Goal: Task Accomplishment & Management: Complete application form

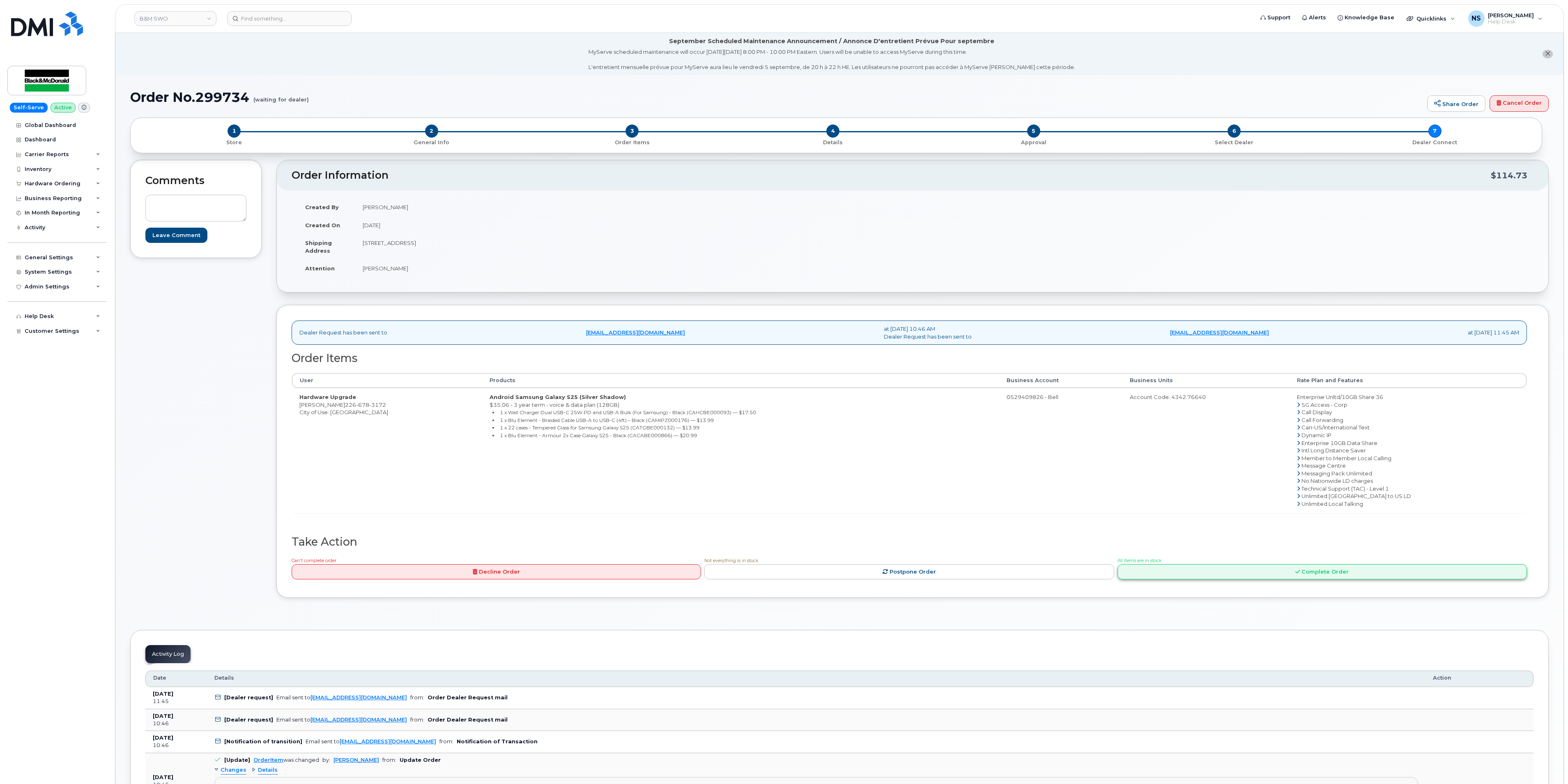
click at [1184, 574] on link "Complete Order" at bounding box center [1322, 571] width 409 height 16
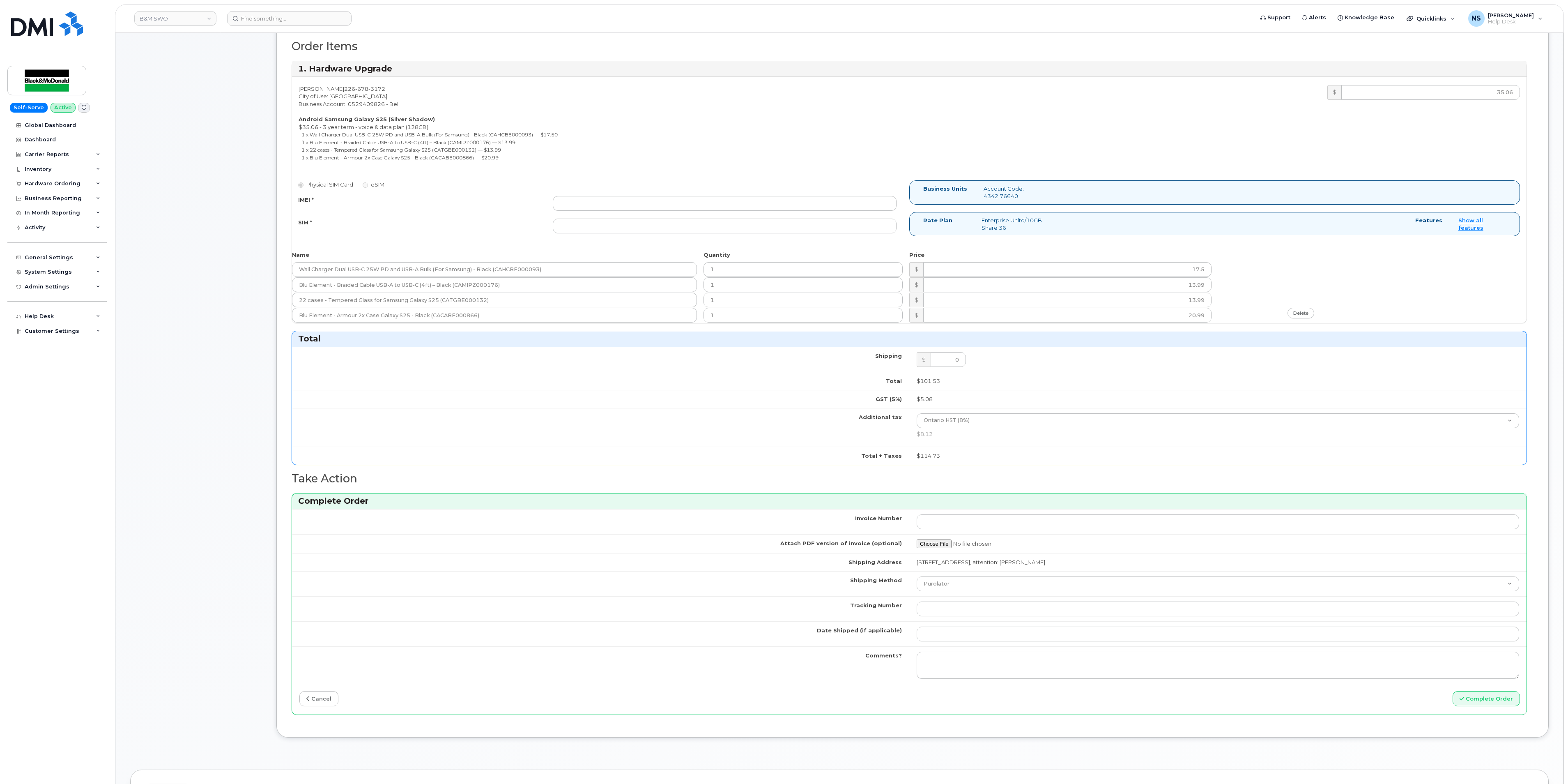
scroll to position [329, 0]
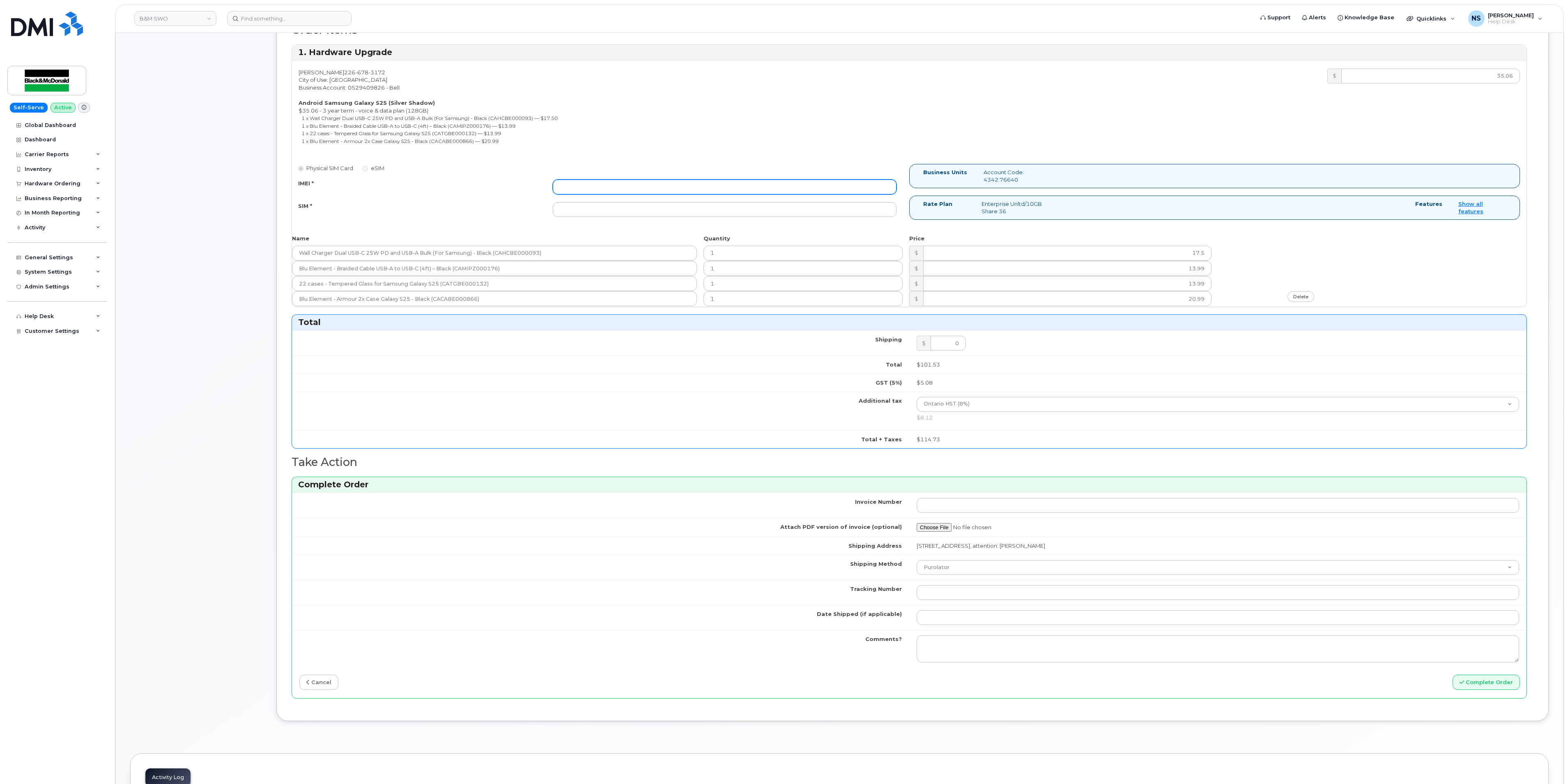
click at [606, 193] on input "IMEI *" at bounding box center [725, 187] width 344 height 15
paste input "351558505180184"
type input "351558505180184"
click at [599, 223] on div "Physical SIM Card eSIM IMEI * 351558505180184 SIM *" at bounding box center [600, 194] width 617 height 61
drag, startPoint x: 602, startPoint y: 214, endPoint x: 617, endPoint y: 206, distance: 17.0
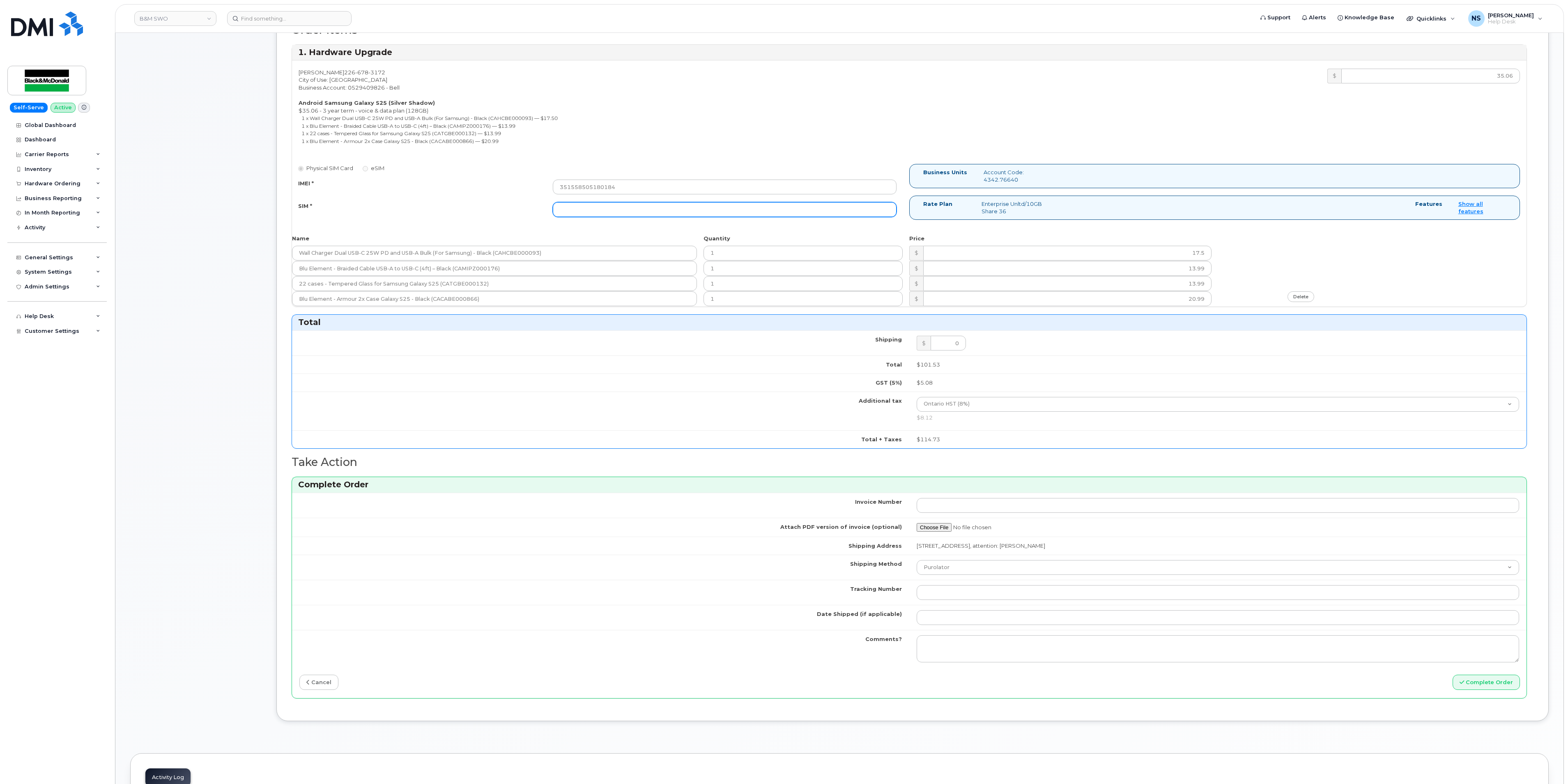
click at [602, 214] on input "SIM *" at bounding box center [725, 210] width 344 height 15
paste input "89302610207417041636"
type input "89302610207417041636"
click at [796, 116] on div "Brent Yearley 226 678 3172 City of Use: London Business Account: 0529409826 - B…" at bounding box center [600, 109] width 617 height 80
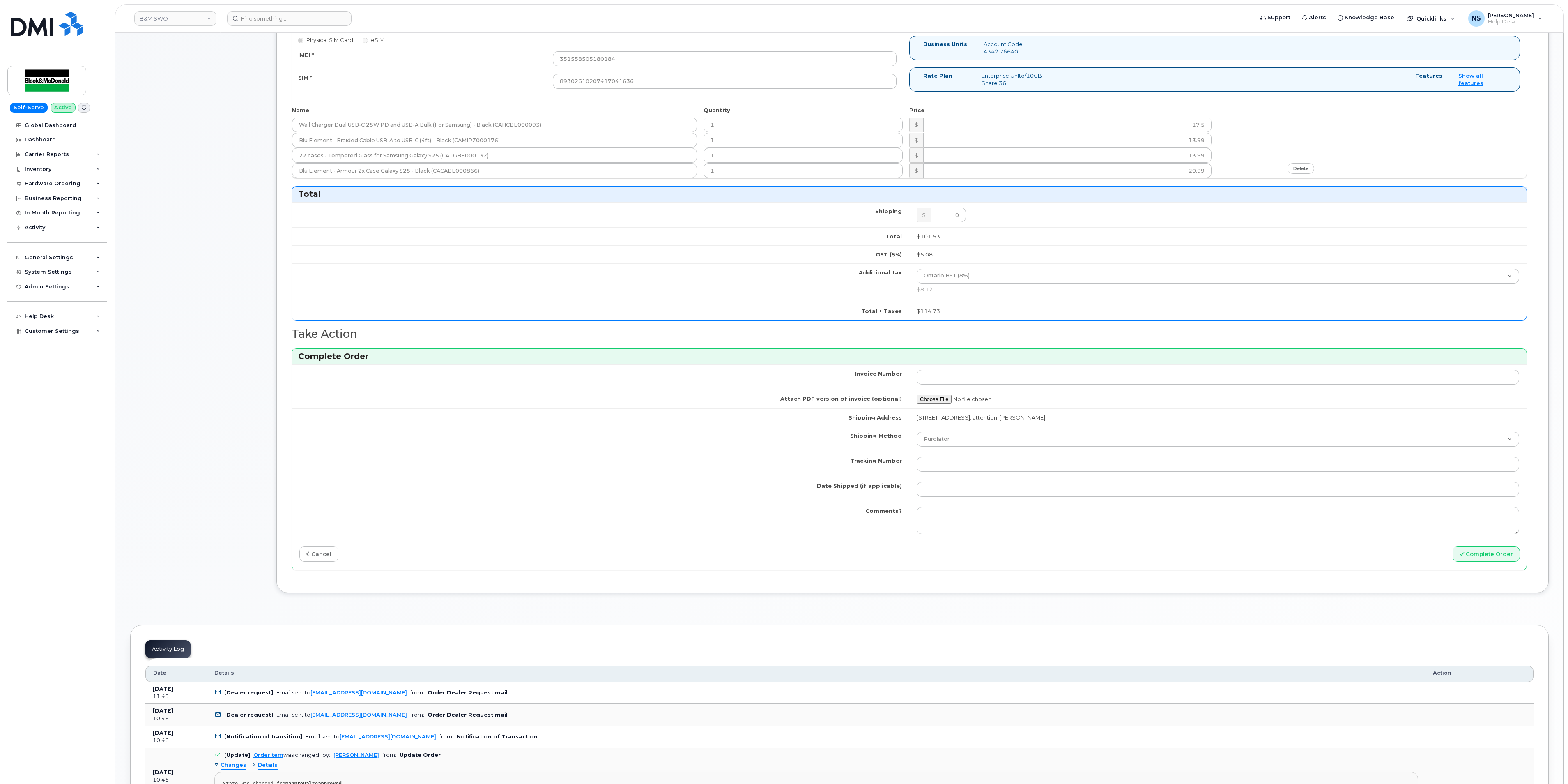
scroll to position [575, 0]
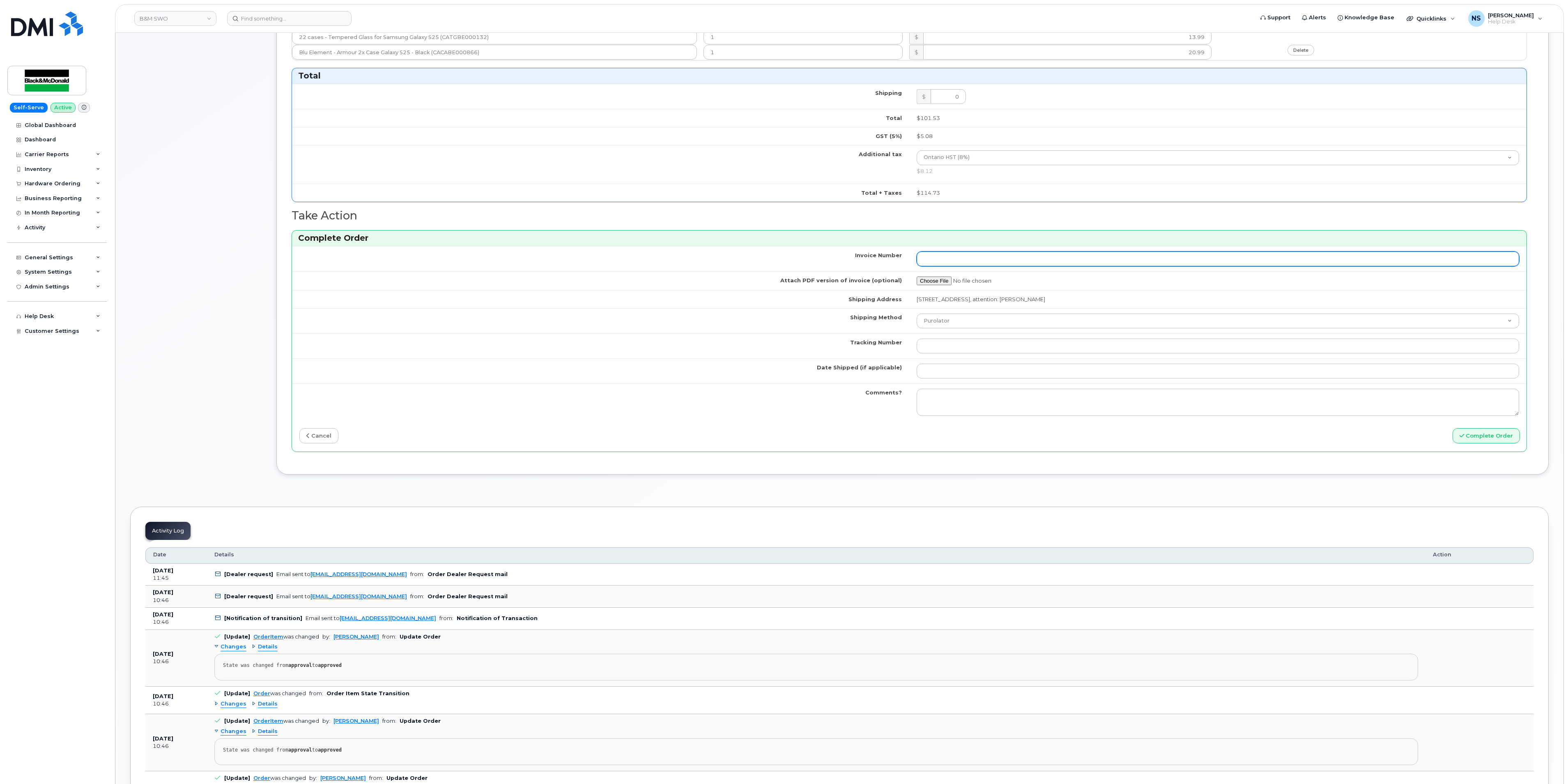
click at [966, 266] on input "Invoice Number" at bounding box center [1218, 259] width 602 height 15
paste input "NYORKIN211121"
type input "NYORKIN211121"
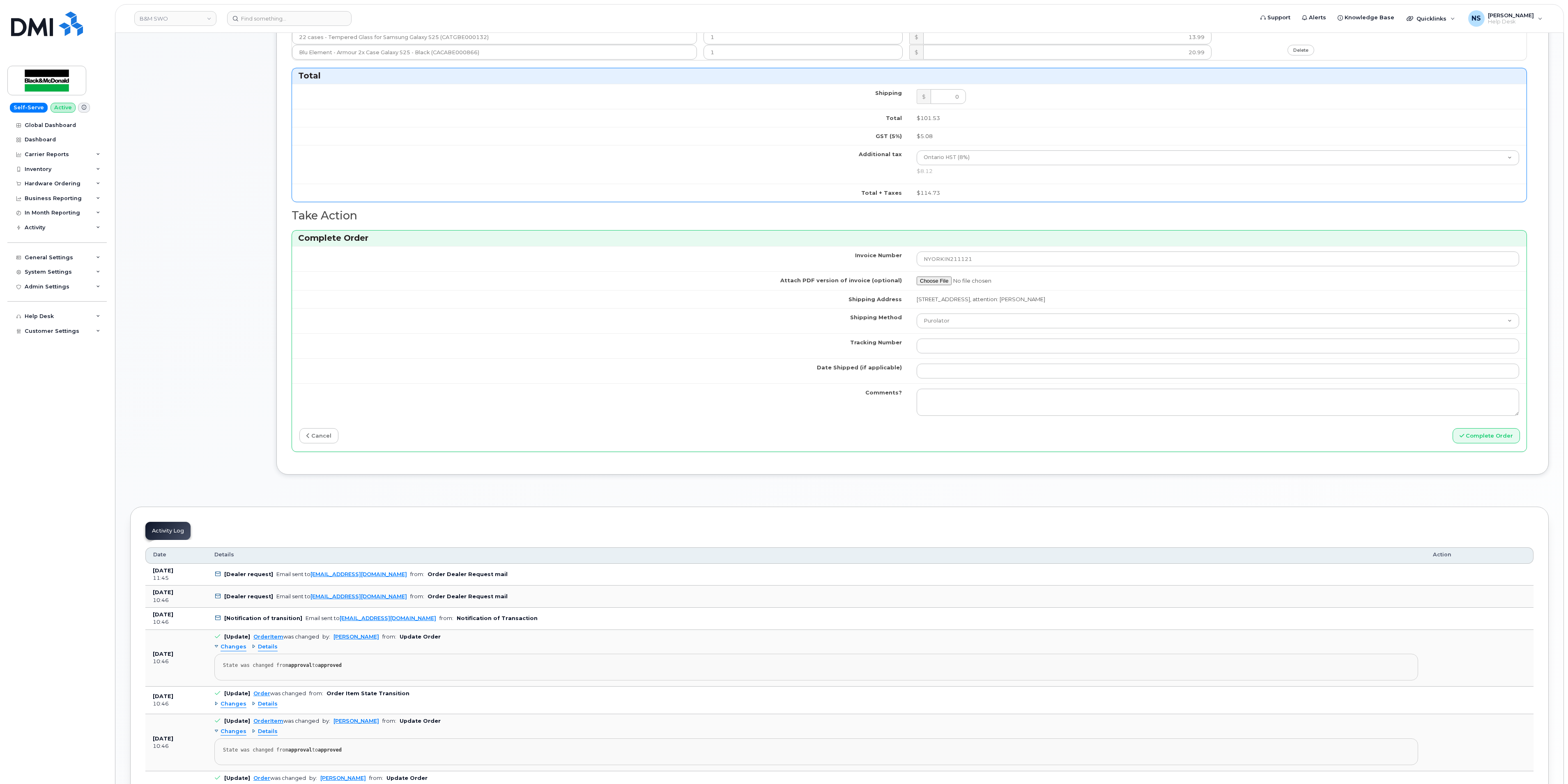
drag, startPoint x: 772, startPoint y: 404, endPoint x: 859, endPoint y: 370, distance: 93.4
click at [774, 401] on td "Comments?" at bounding box center [600, 402] width 617 height 38
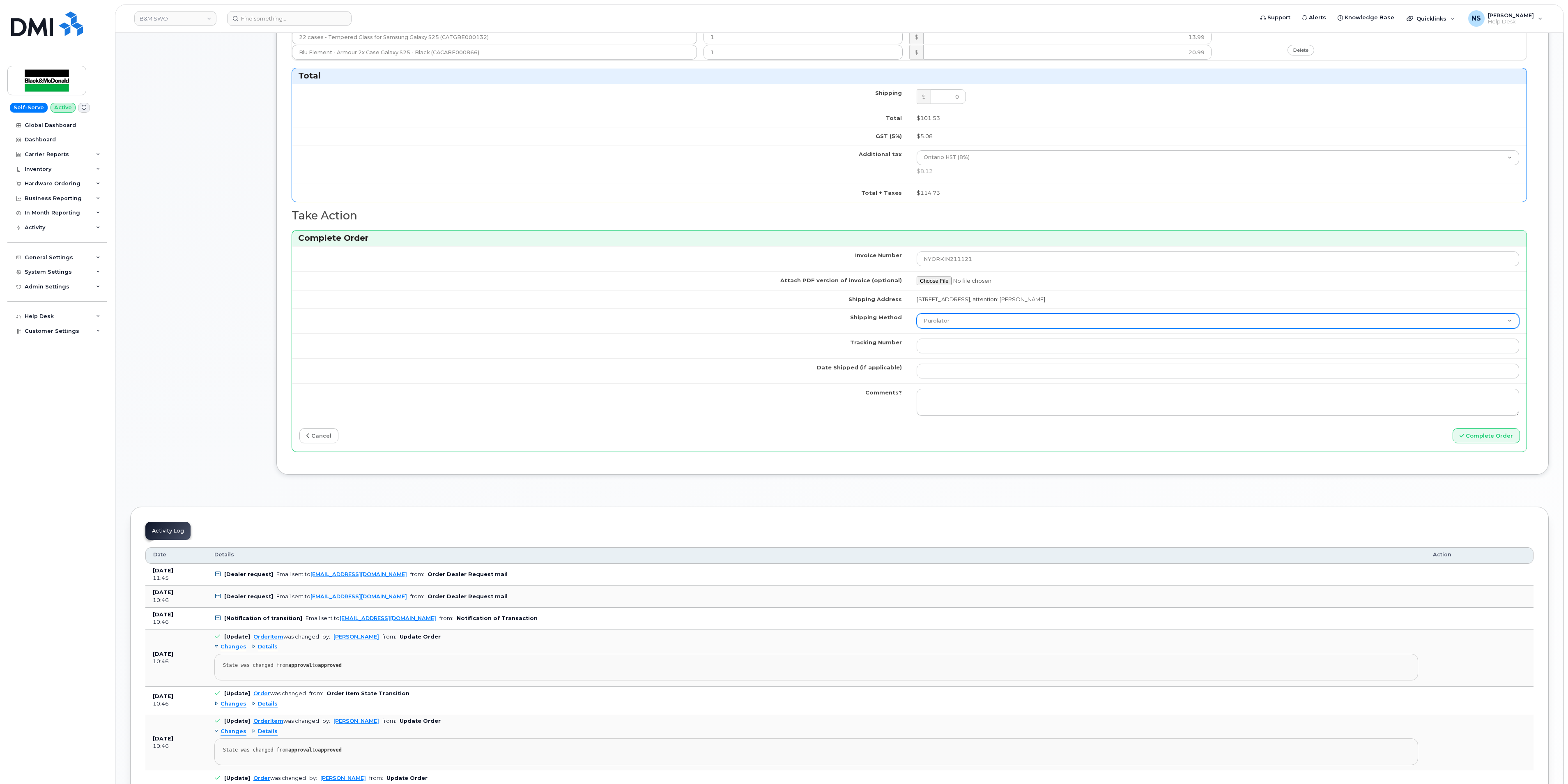
click at [955, 329] on select "Purolator UPS FedEx Canada Post Courier Other Drop Off Pick Up" at bounding box center [1218, 321] width 602 height 15
select select "Other"
click at [917, 327] on select "Purolator UPS FedEx Canada Post Courier Other Drop Off Pick Up" at bounding box center [1218, 321] width 602 height 15
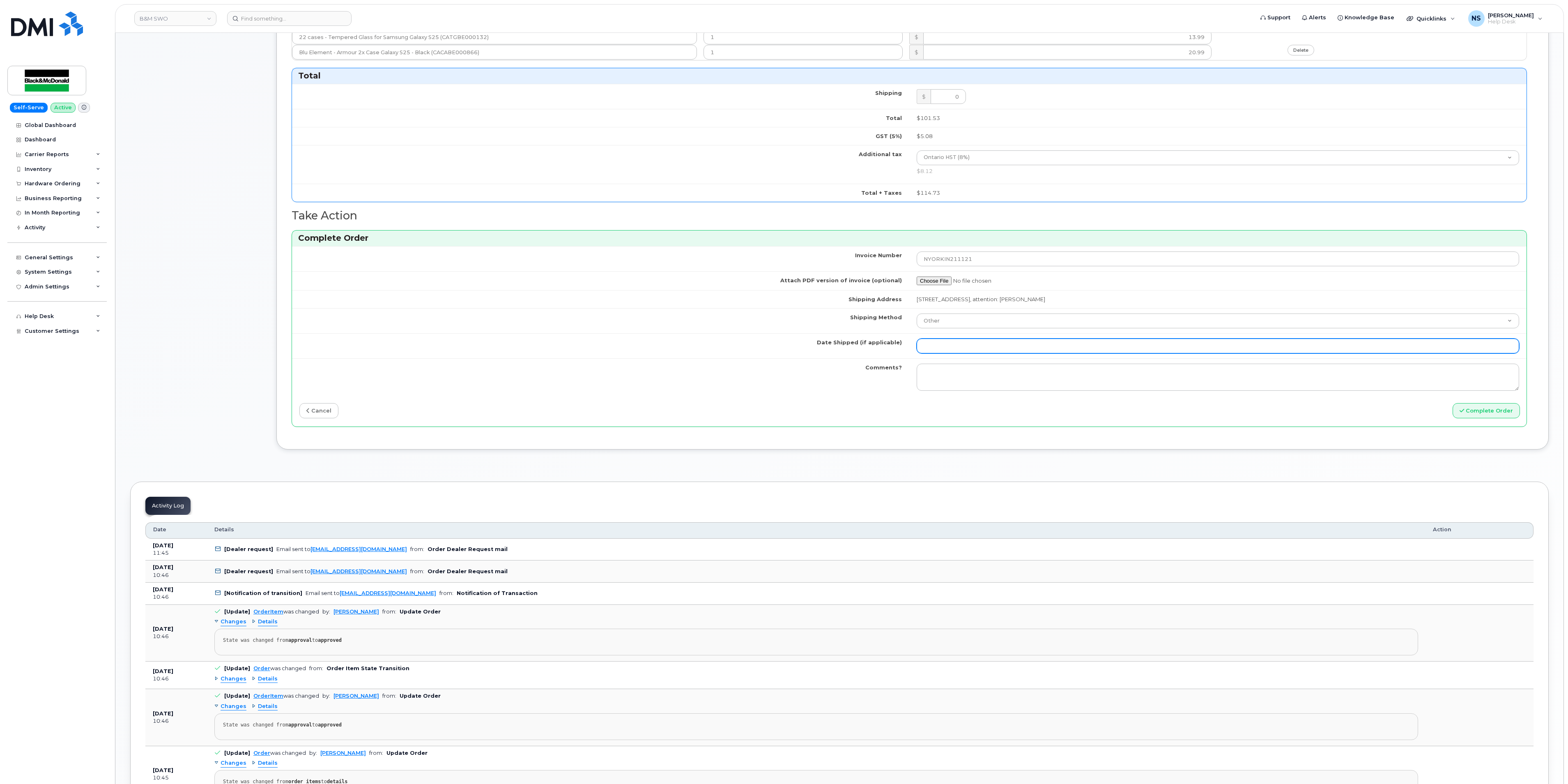
click at [998, 353] on input "Date Shipped (if applicable)" at bounding box center [1218, 346] width 602 height 15
click at [1013, 253] on td "4" at bounding box center [1010, 249] width 15 height 15
type input "[DATE]"
click at [809, 379] on td "Comments?" at bounding box center [600, 376] width 617 height 38
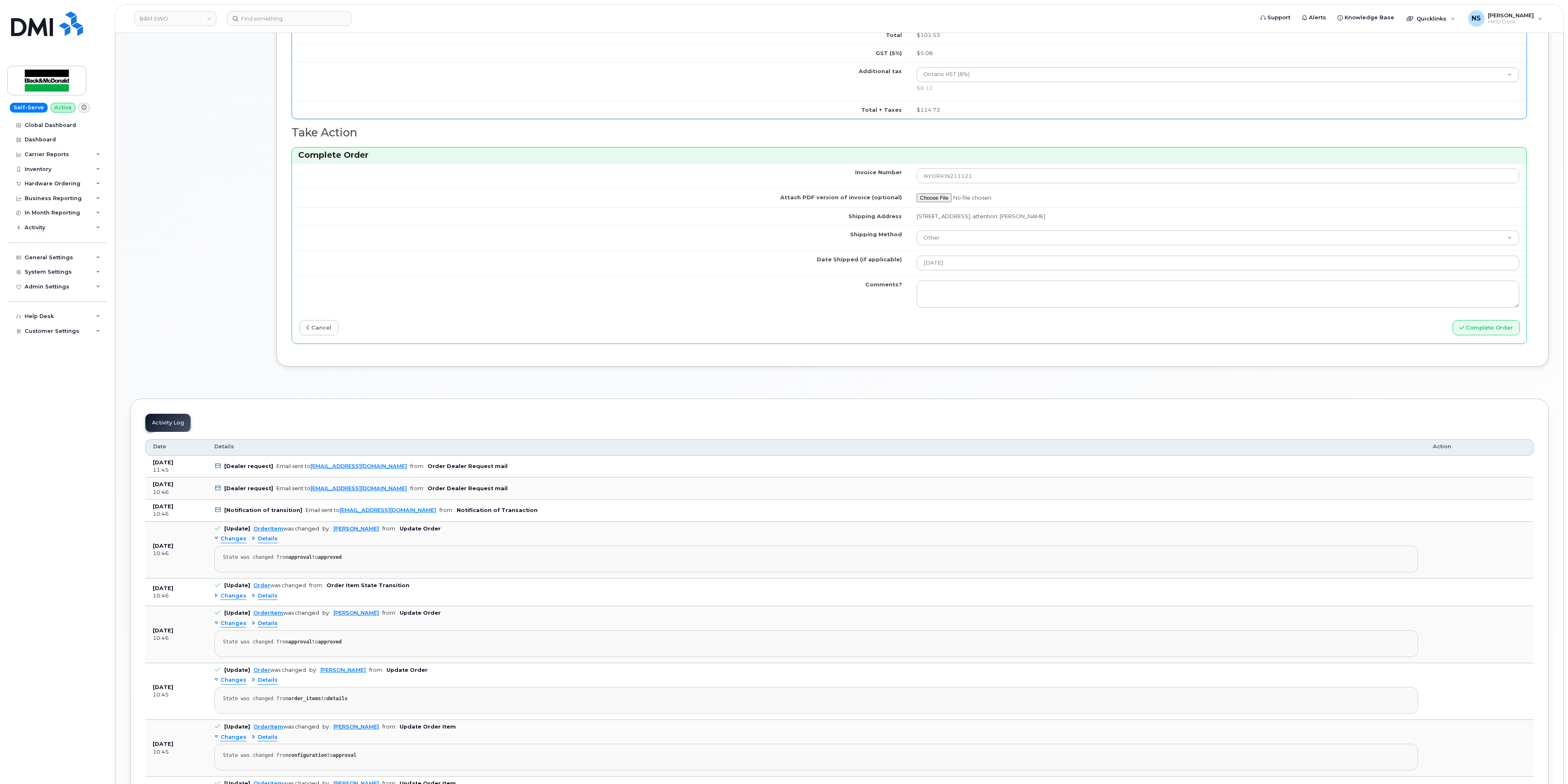
scroll to position [740, 0]
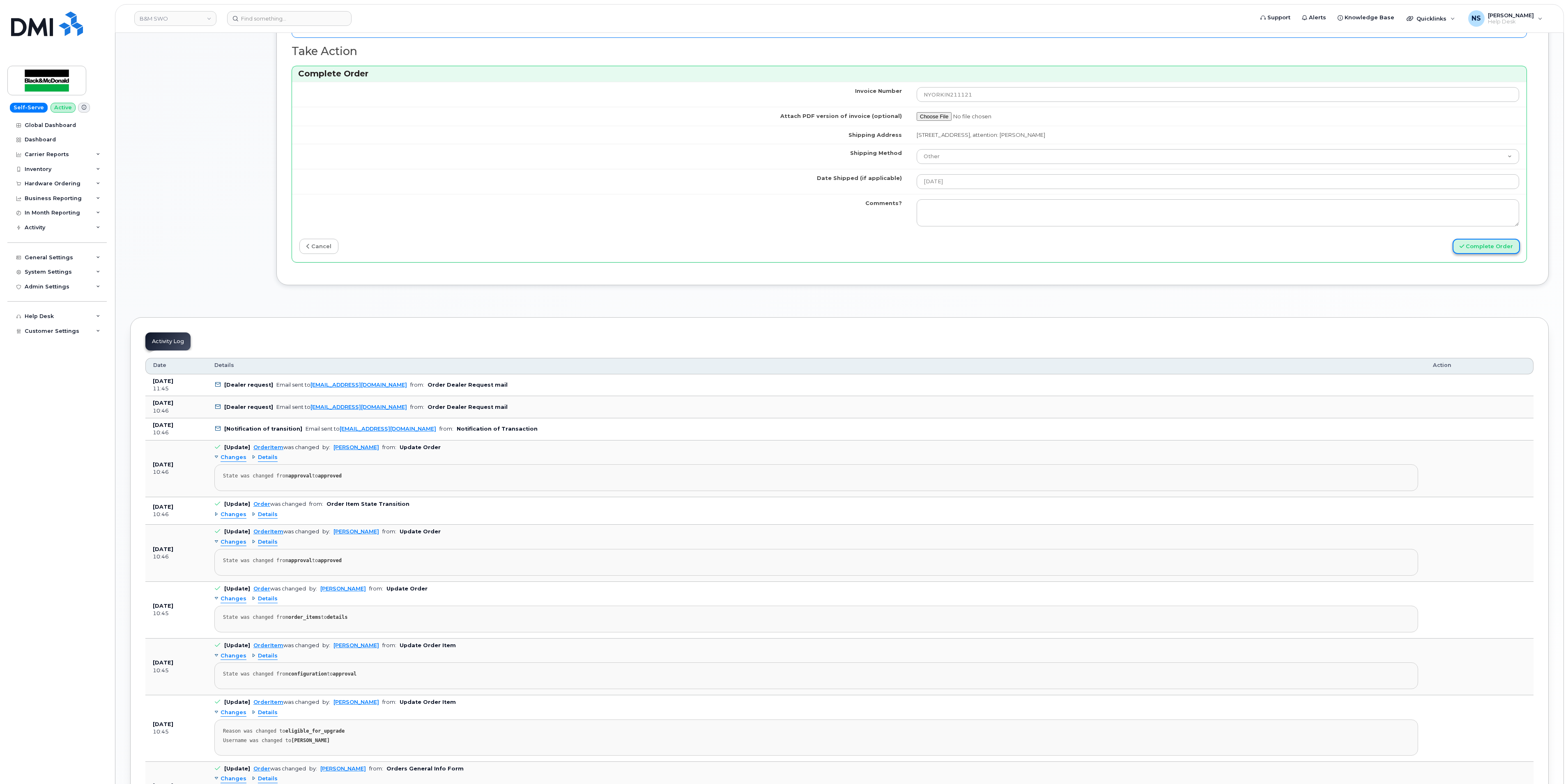
click at [1494, 254] on button "Complete Order" at bounding box center [1485, 246] width 67 height 16
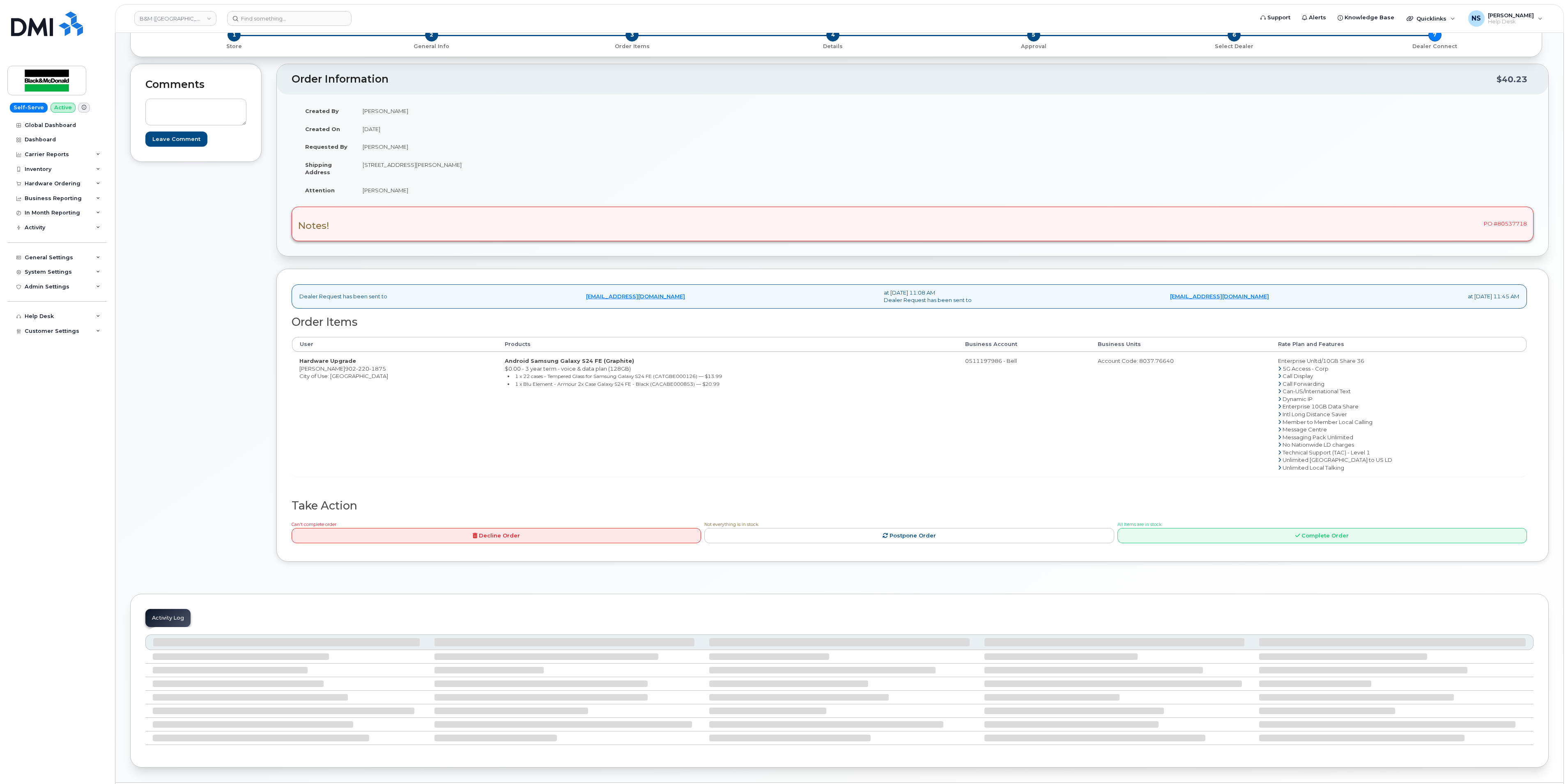
scroll to position [135, 0]
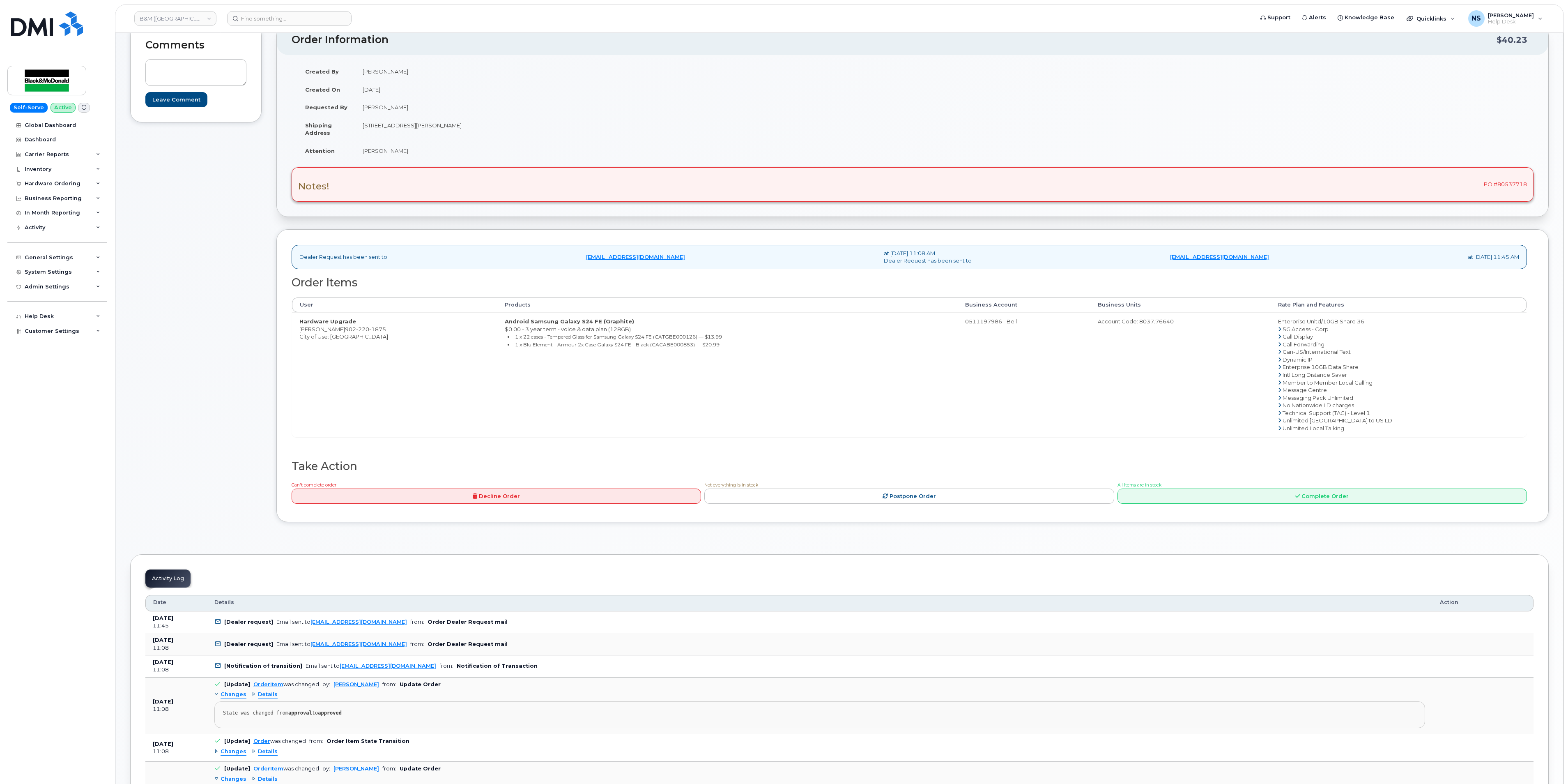
click at [1507, 187] on div "Notes! PO #80537718" at bounding box center [912, 185] width 1242 height 35
copy div "80537718"
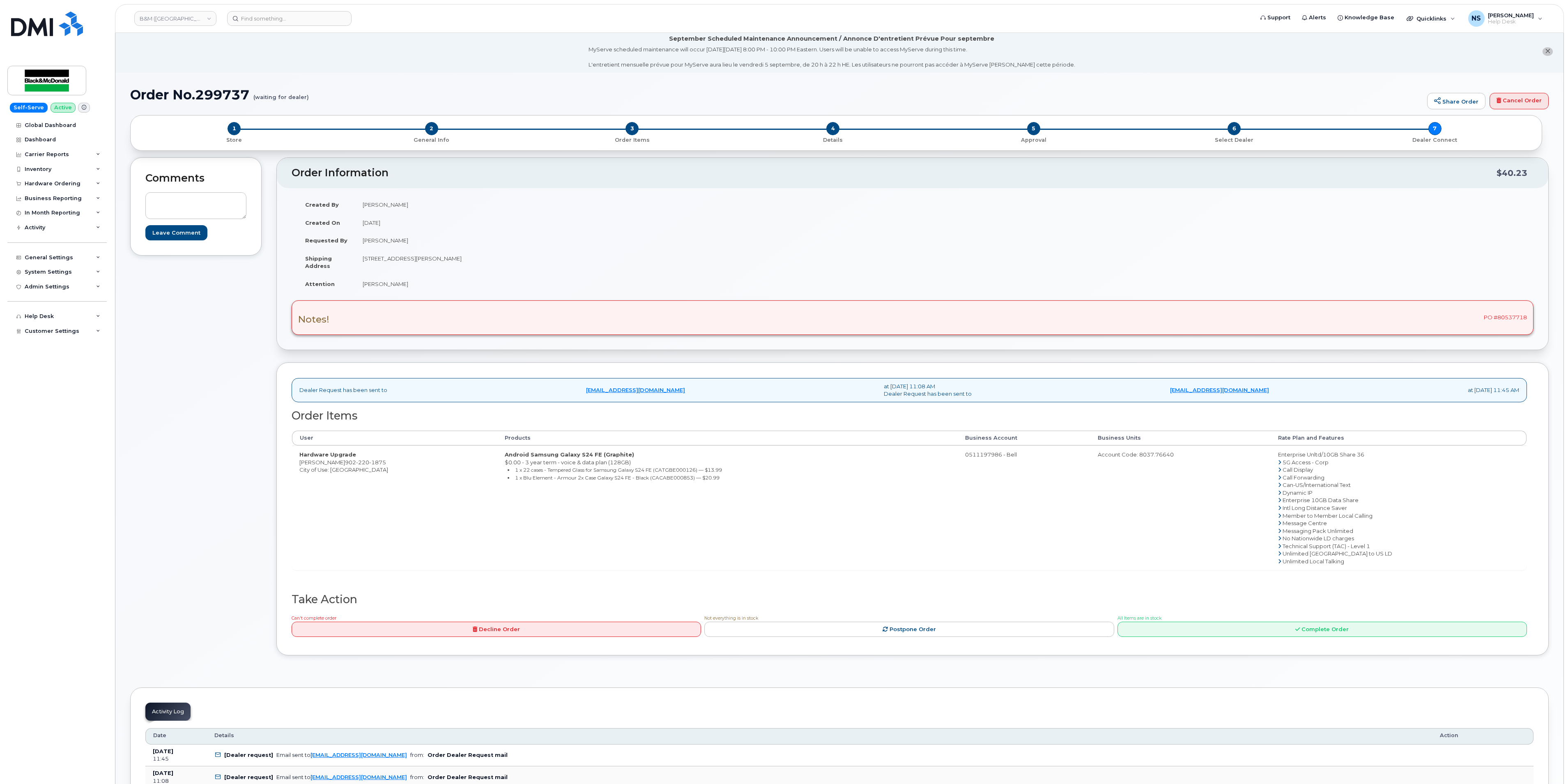
scroll to position [0, 0]
drag, startPoint x: 190, startPoint y: 92, endPoint x: 121, endPoint y: 91, distance: 69.0
click at [121, 91] on div "Order No.299737 (waiting for dealer) Share Order Cancel Order × Share This Orde…" at bounding box center [839, 744] width 1448 height 1337
copy h1 "Order No.299737"
click at [1519, 326] on div "Notes! PO #80537718" at bounding box center [912, 320] width 1242 height 35
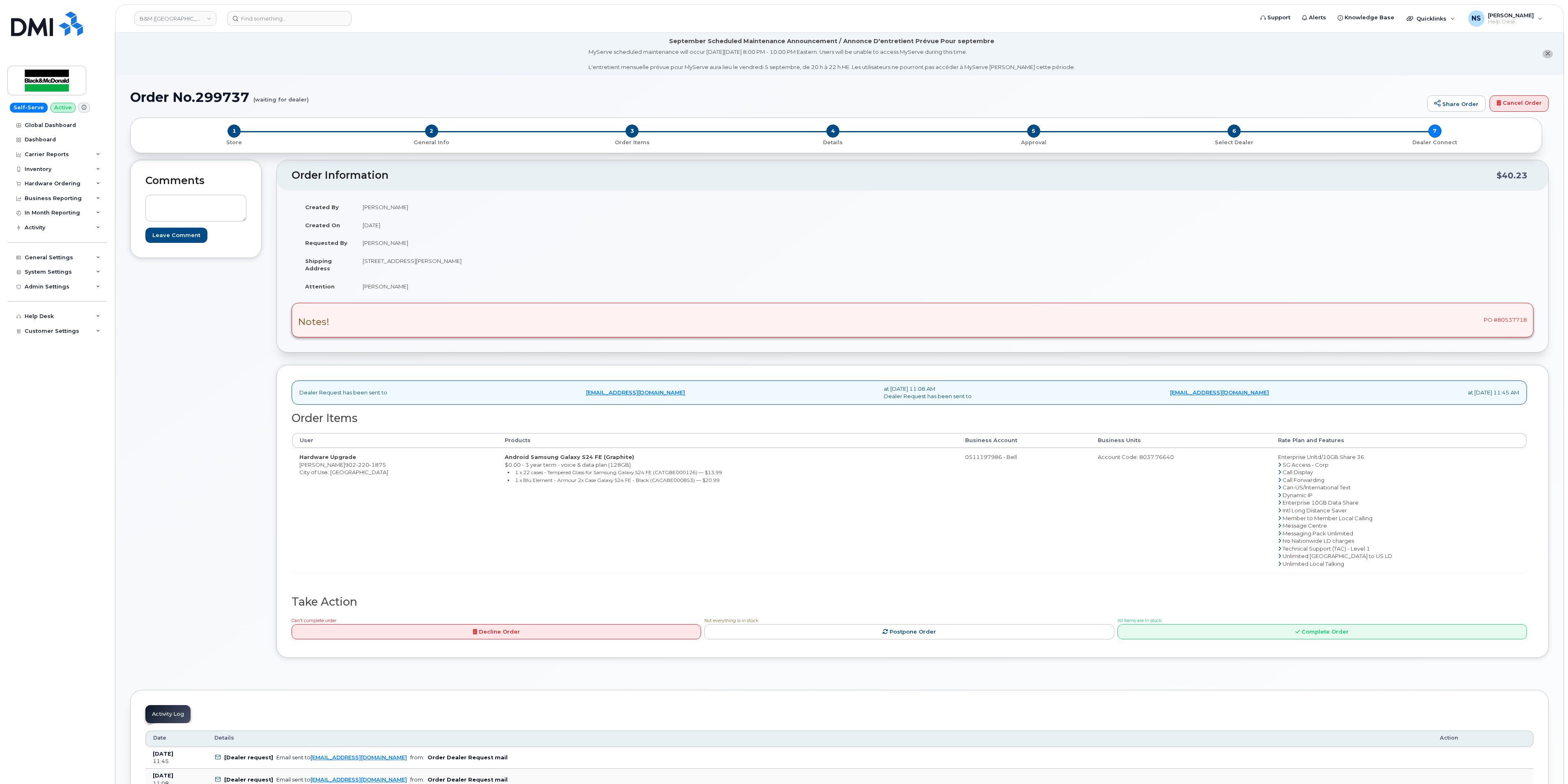
click at [1519, 326] on div "Notes! PO #80537718" at bounding box center [912, 320] width 1242 height 35
copy div "80537718"
click at [1347, 631] on link "Complete Order" at bounding box center [1322, 631] width 409 height 16
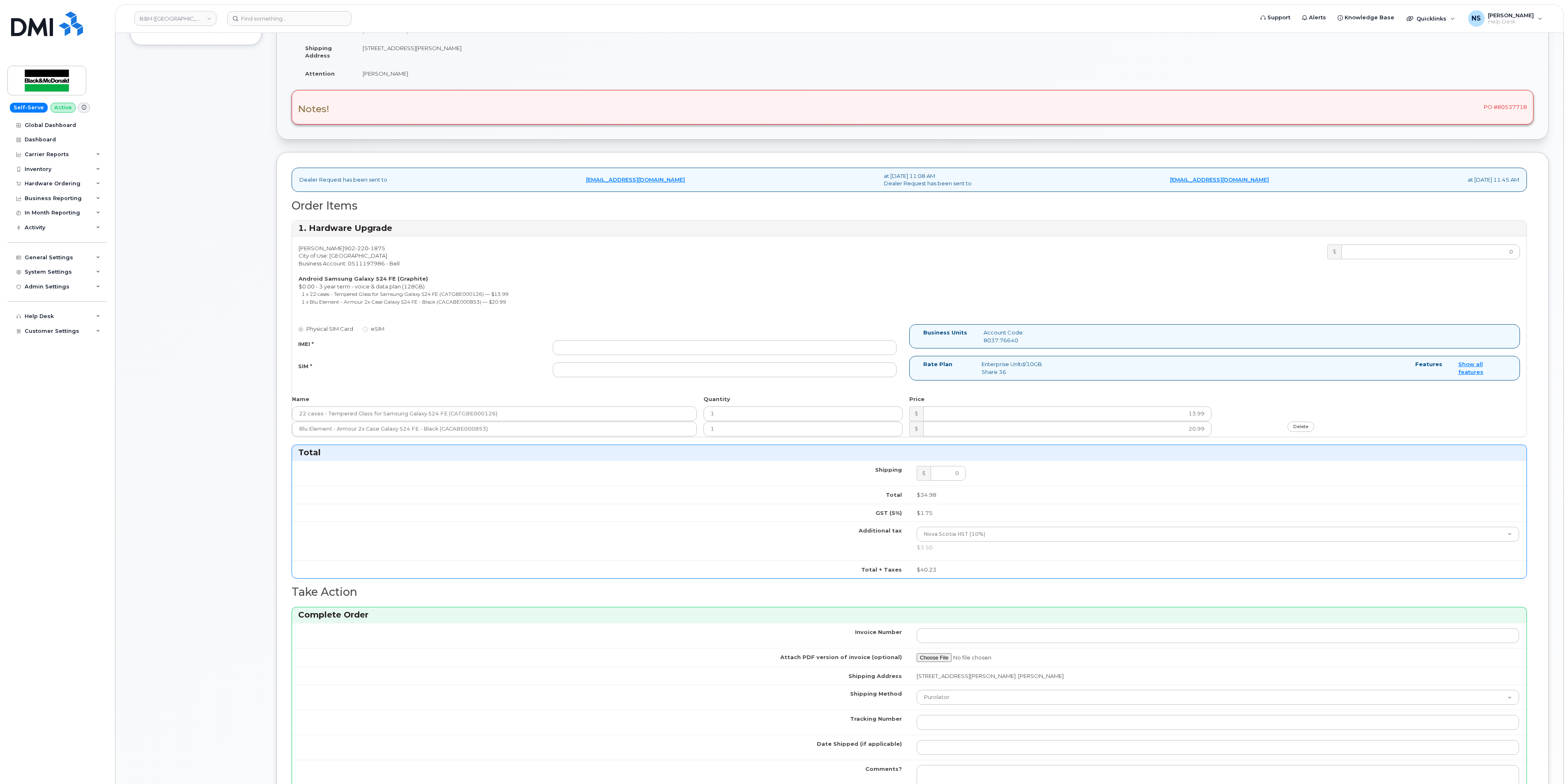
scroll to position [247, 0]
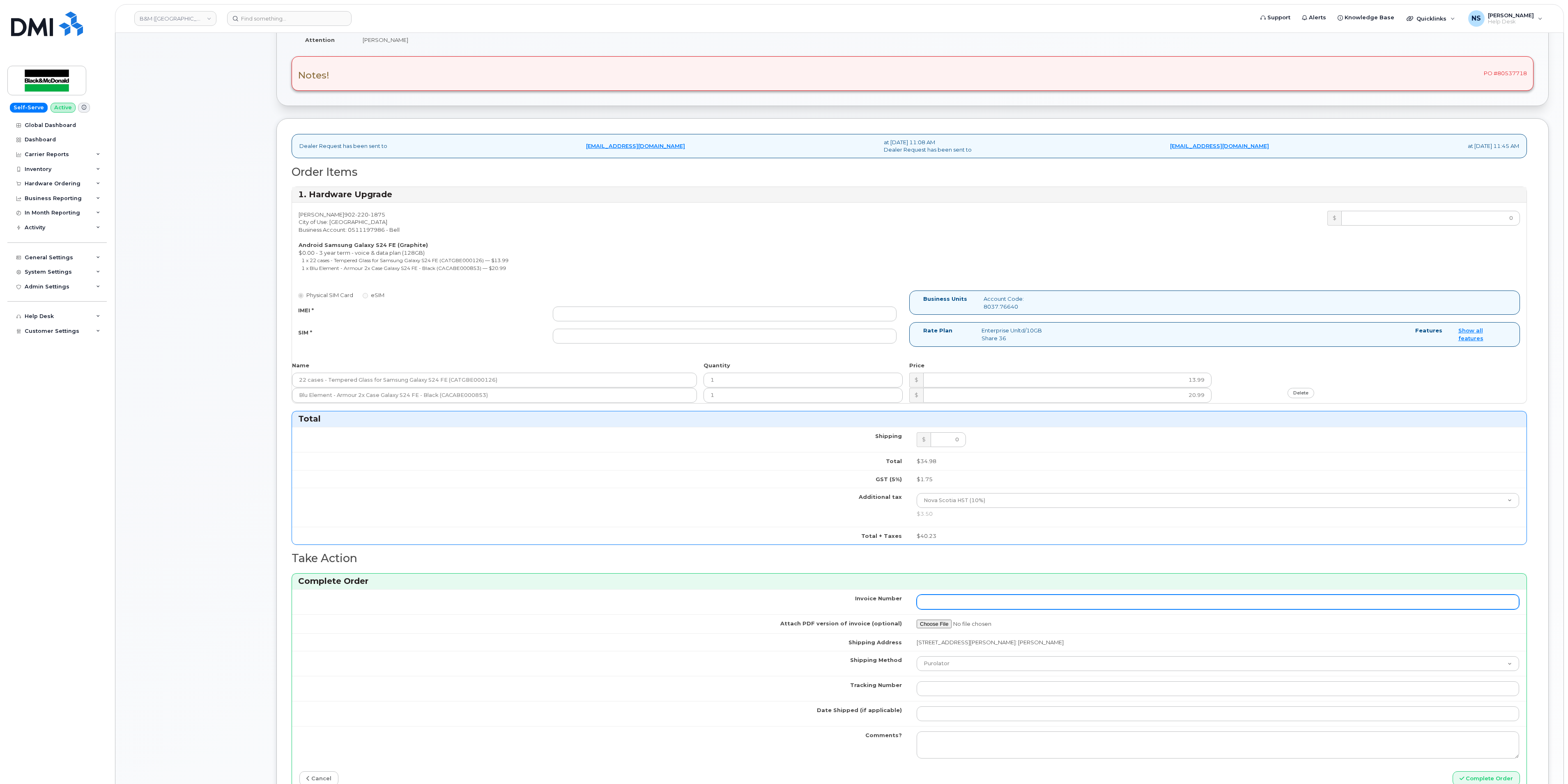
drag, startPoint x: 1045, startPoint y: 617, endPoint x: 781, endPoint y: 664, distance: 268.2
click at [1045, 609] on input "Invoice Number" at bounding box center [1218, 602] width 602 height 15
paste input "NYORKIN211123"
type input "NYORKIN211123"
drag, startPoint x: 544, startPoint y: 698, endPoint x: 692, endPoint y: 699, distance: 148.0
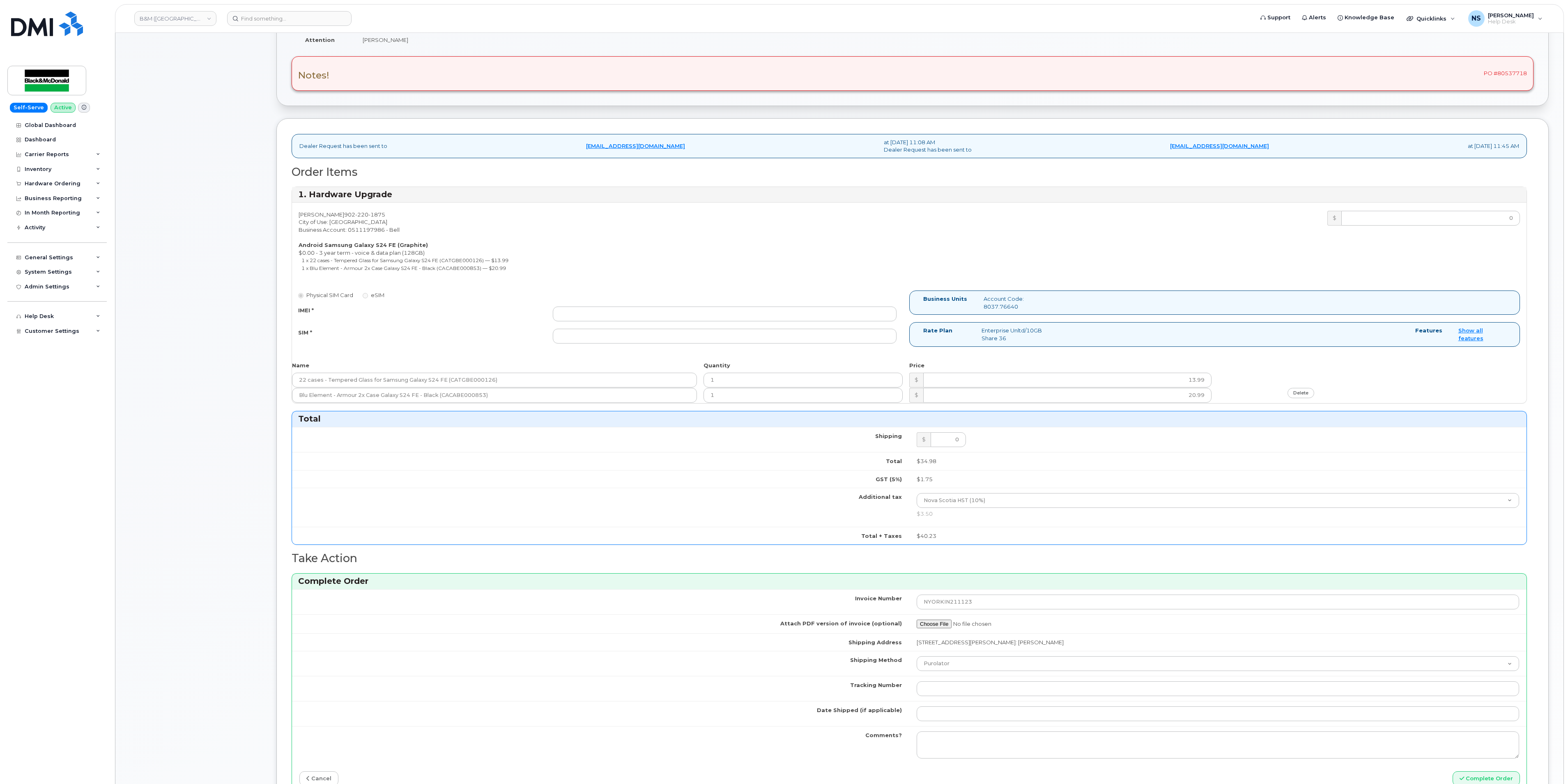
click at [555, 699] on td "Tracking Number" at bounding box center [600, 688] width 617 height 25
drag, startPoint x: 1004, startPoint y: 682, endPoint x: 1001, endPoint y: 691, distance: 9.5
click at [1004, 671] on select "Purolator UPS FedEx Canada Post Courier Other Drop Off Pick Up" at bounding box center [1218, 663] width 602 height 15
select select "Other"
click at [917, 671] on select "Purolator UPS FedEx Canada Post Courier Other Drop Off Pick Up" at bounding box center [1218, 663] width 602 height 15
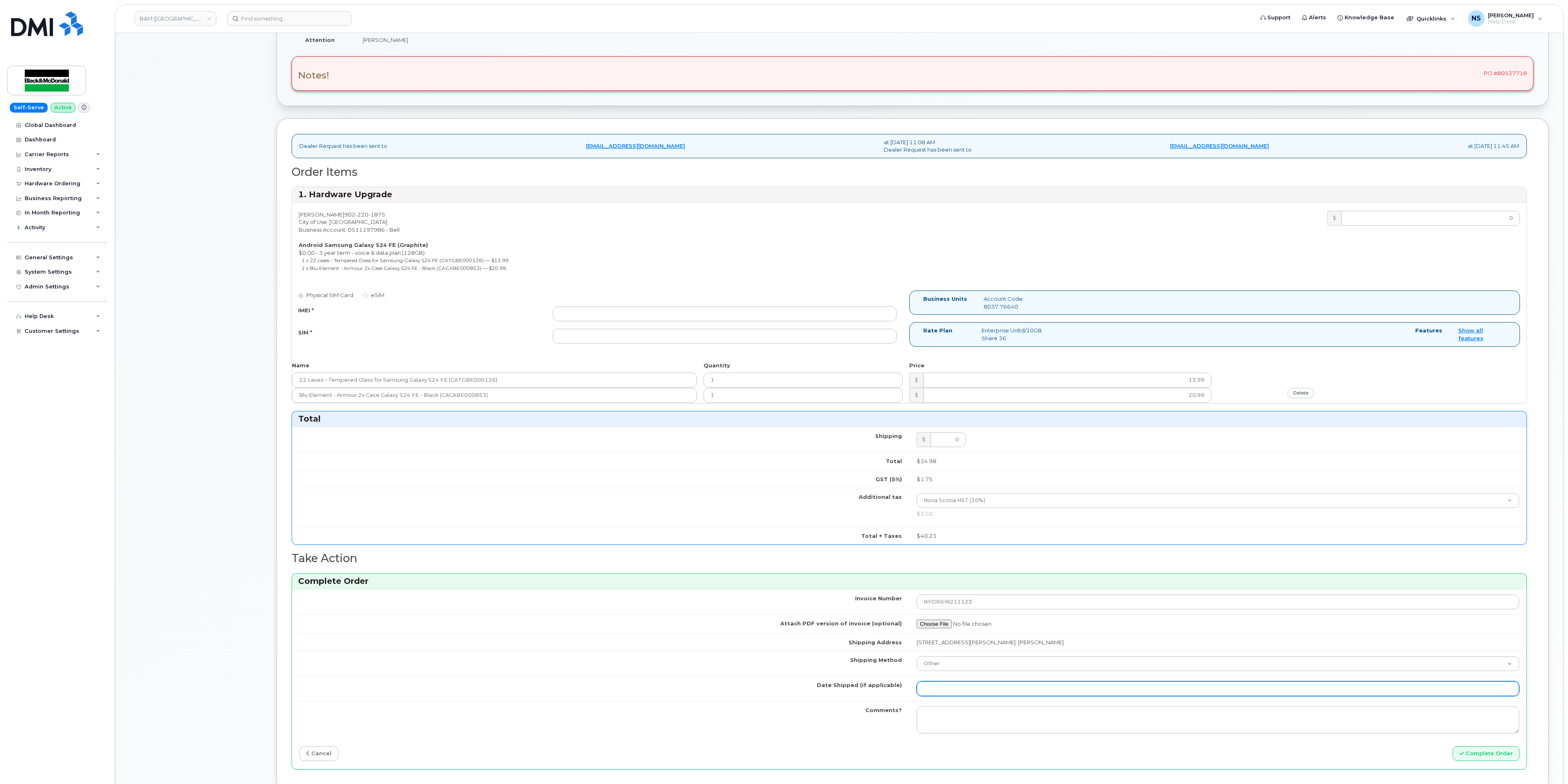
click at [979, 696] on input "Date Shipped (if applicable)" at bounding box center [1218, 688] width 602 height 15
click at [1009, 595] on td "4" at bounding box center [1010, 594] width 15 height 15
type input "[DATE]"
click at [733, 651] on td "Shipping Address" at bounding box center [600, 642] width 617 height 18
click at [640, 343] on input "SIM *" at bounding box center [725, 336] width 344 height 15
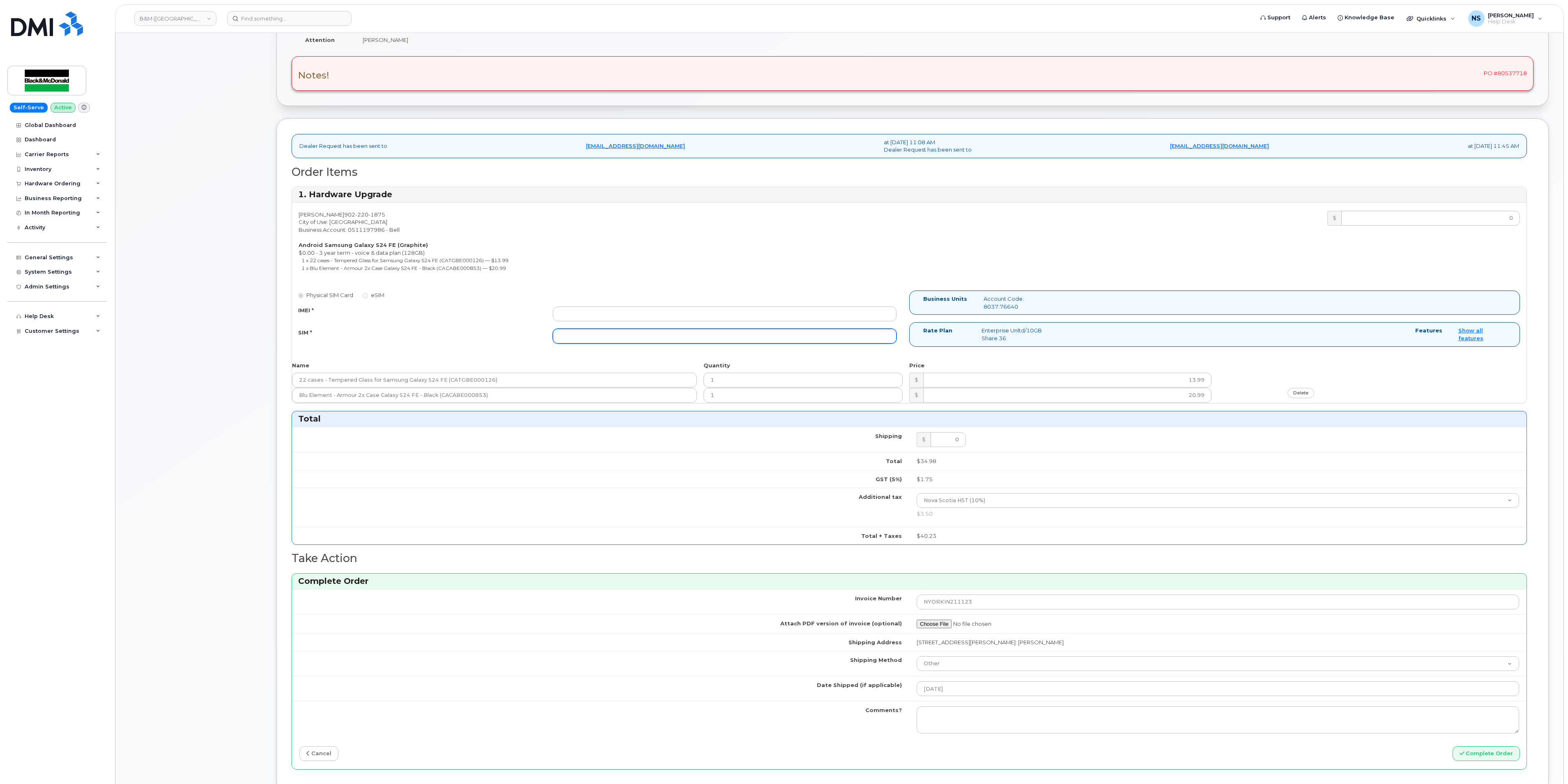
paste input "89302610206422430305"
type input "89302610206422430305"
click at [644, 321] on input "IMEI *" at bounding box center [725, 314] width 344 height 15
click at [669, 321] on input "IMEI *" at bounding box center [725, 314] width 344 height 15
paste input "357167790576306"
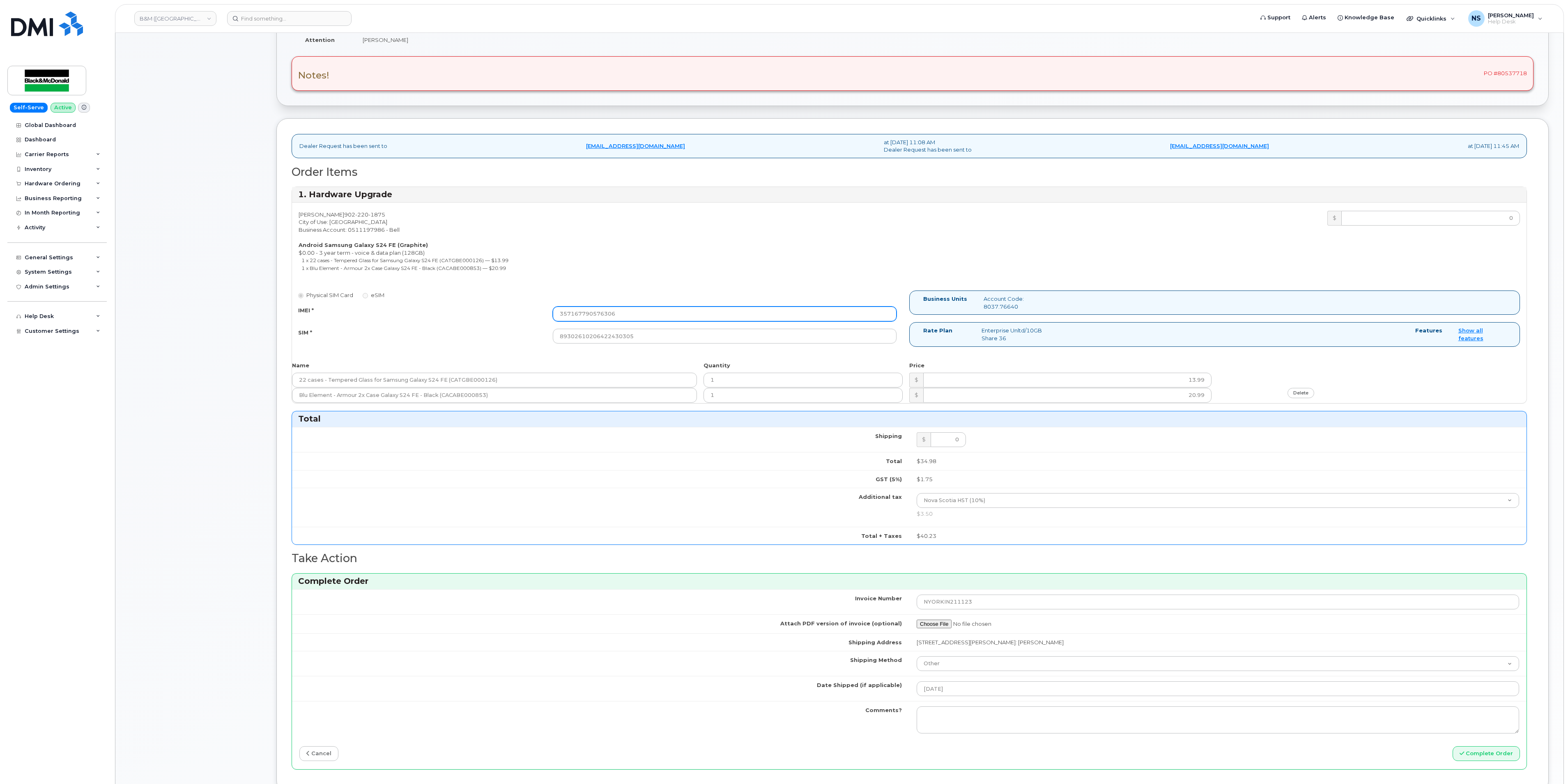
type input "357167790576306"
click at [710, 264] on li "1 x 22 cases - Tempered Glass for Samsung Galaxy S24 FE (CATGBE000126) — $13.99" at bounding box center [602, 260] width 601 height 7
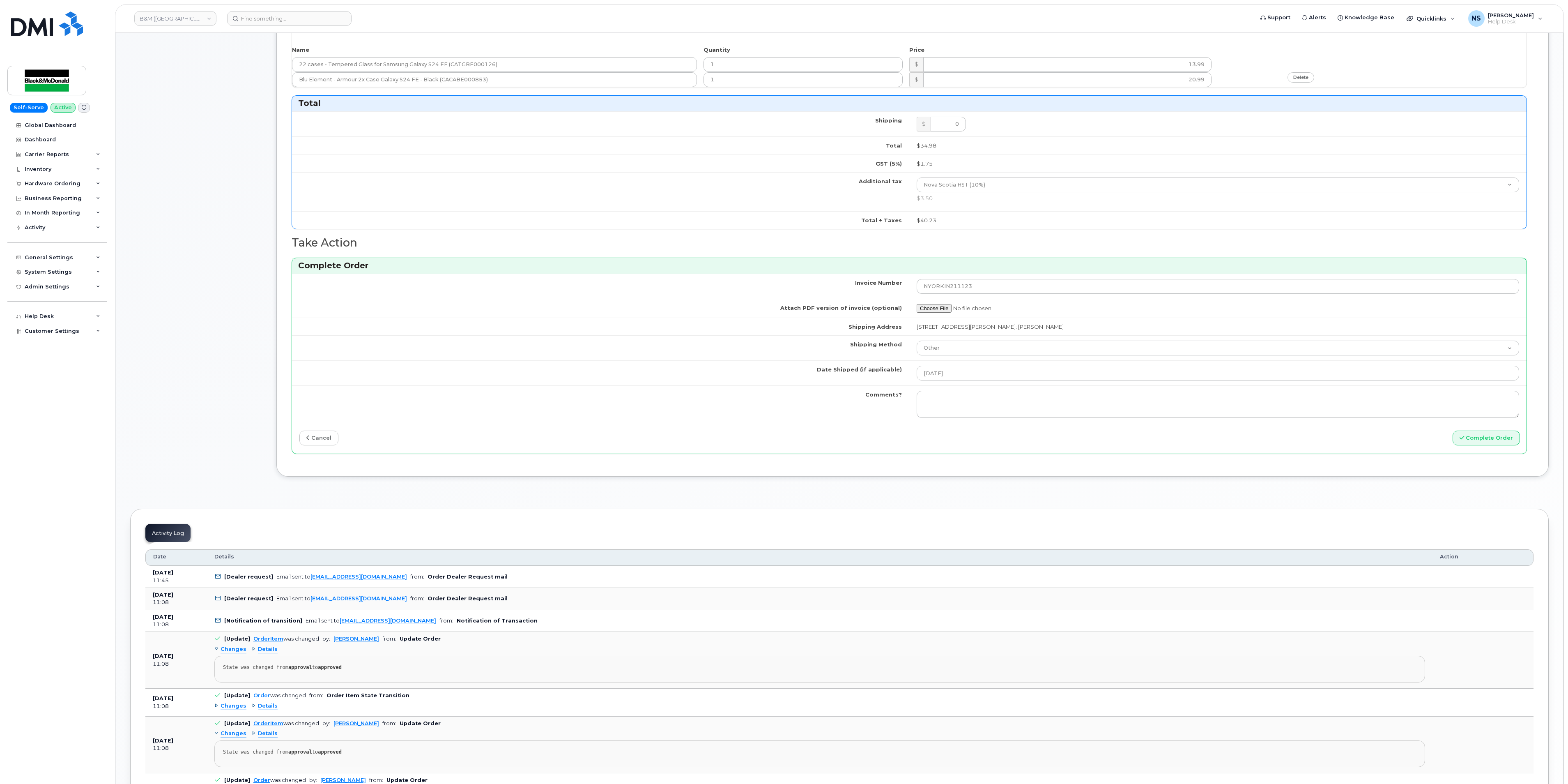
scroll to position [575, 0]
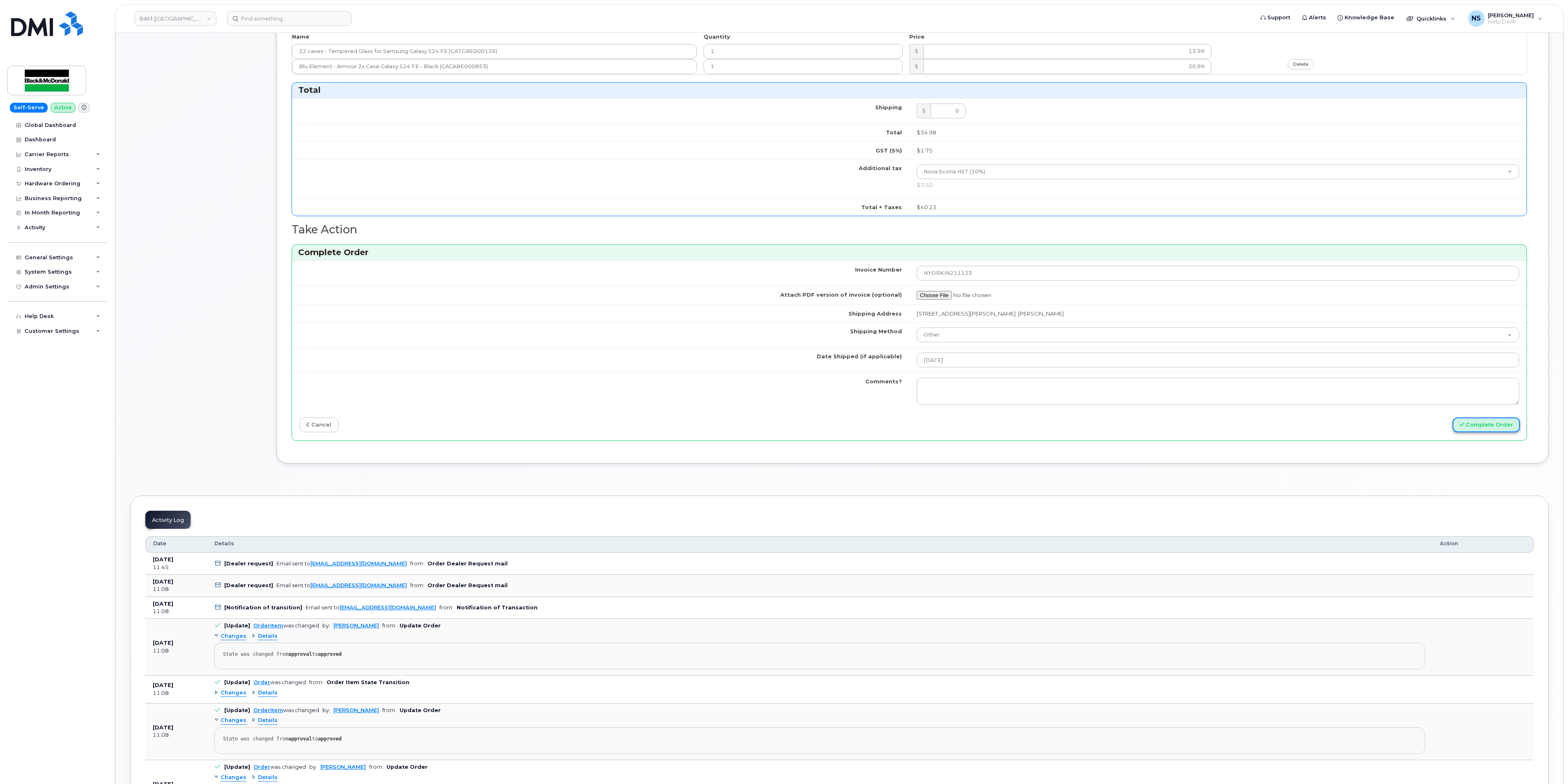
click at [1491, 432] on button "Complete Order" at bounding box center [1485, 425] width 67 height 16
